Goal: Information Seeking & Learning: Learn about a topic

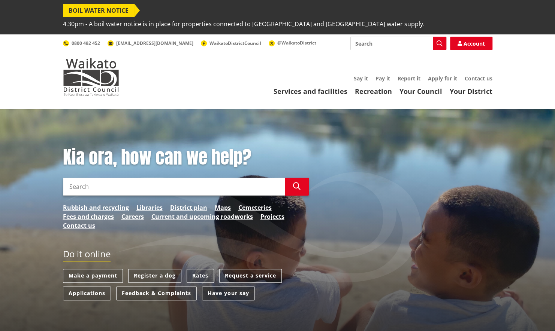
click at [229, 287] on link "Have your say" at bounding box center [228, 294] width 53 height 14
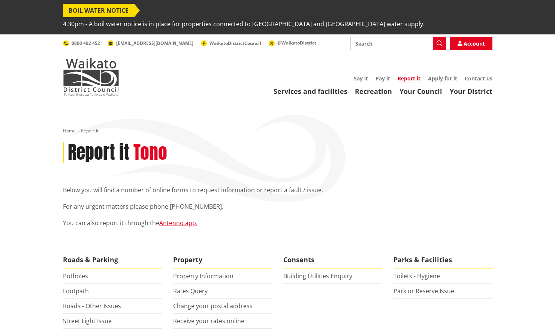
scroll to position [23, 0]
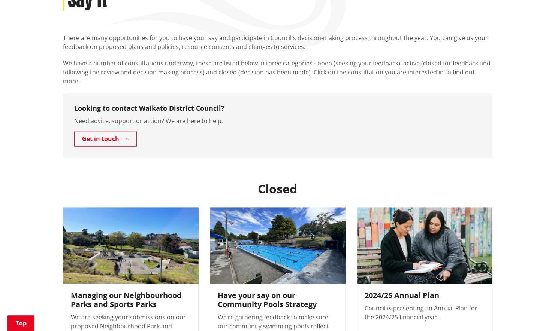
scroll to position [165, 0]
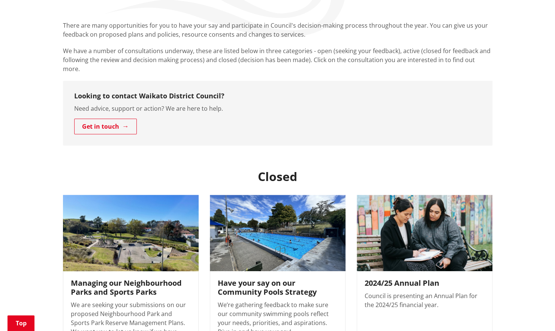
click at [99, 279] on h3 "Managing our Neighbourhood Parks and Sports Parks" at bounding box center [131, 288] width 120 height 18
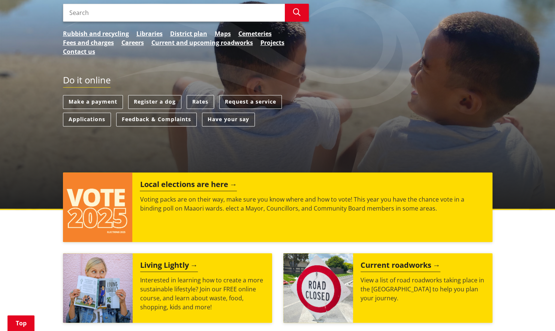
scroll to position [176, 0]
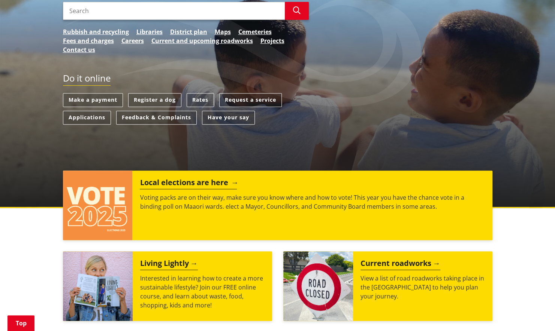
click at [204, 178] on h2 "Local elections are here" at bounding box center [188, 183] width 97 height 11
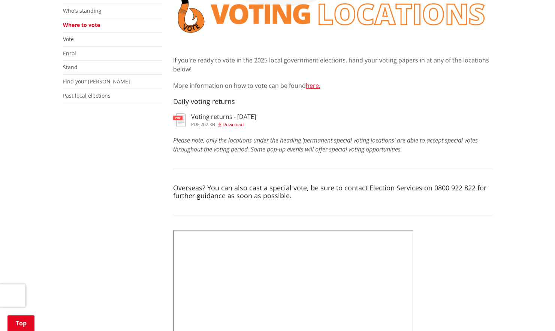
scroll to position [207, 0]
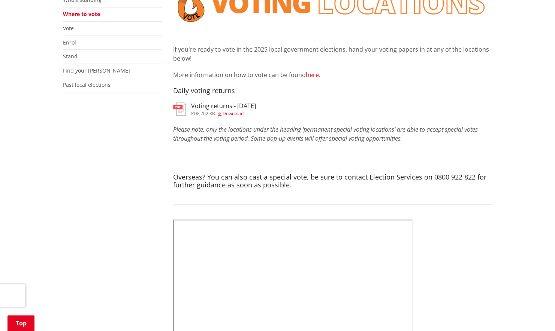
click at [311, 71] on link "here." at bounding box center [313, 75] width 15 height 8
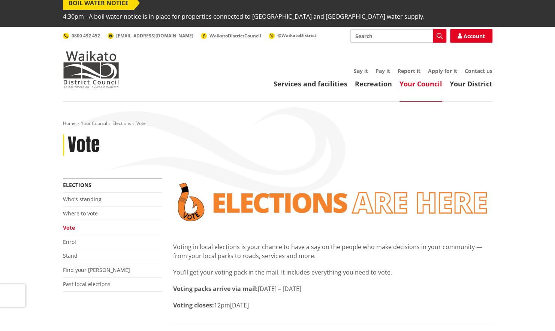
scroll to position [48, 0]
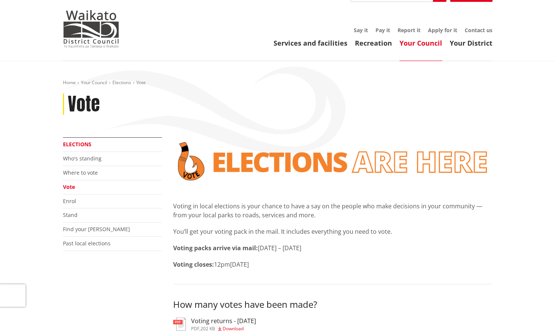
click at [77, 141] on link "Elections" at bounding box center [77, 144] width 28 height 7
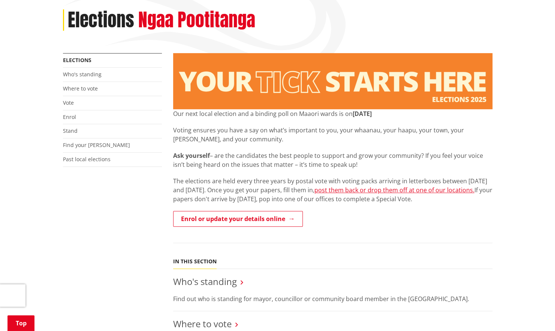
scroll to position [251, 0]
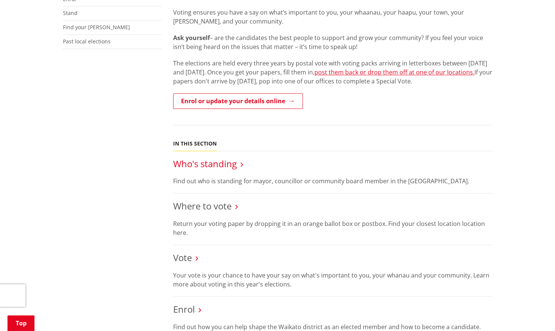
click at [185, 158] on link "Who's standing" at bounding box center [205, 164] width 64 height 12
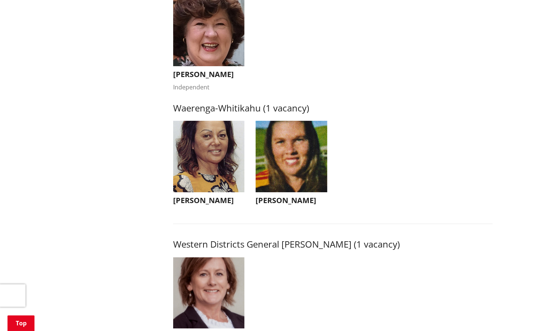
scroll to position [1510, 0]
